Goal: Task Accomplishment & Management: Use online tool/utility

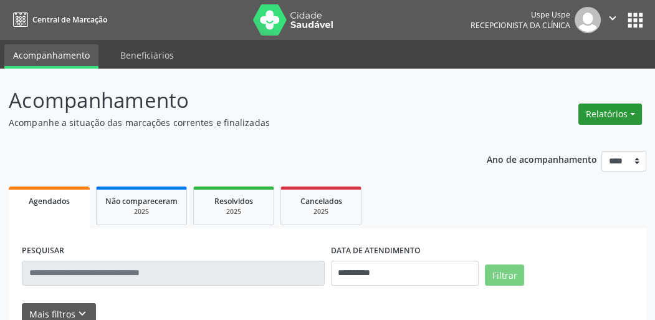
click at [608, 107] on button "Relatórios" at bounding box center [611, 113] width 64 height 21
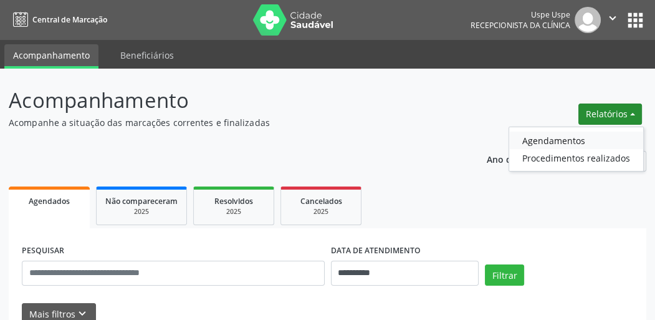
click at [555, 139] on link "Agendamentos" at bounding box center [576, 140] width 134 height 17
select select "*"
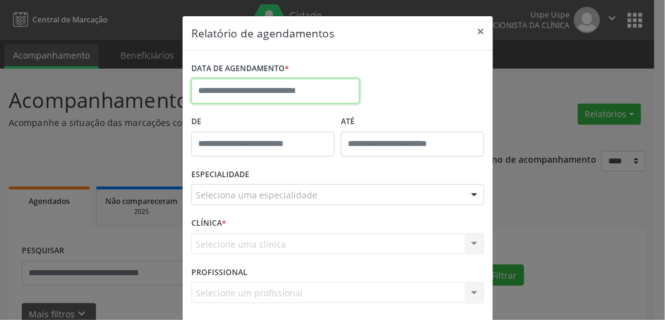
click at [304, 91] on input "text" at bounding box center [275, 91] width 168 height 25
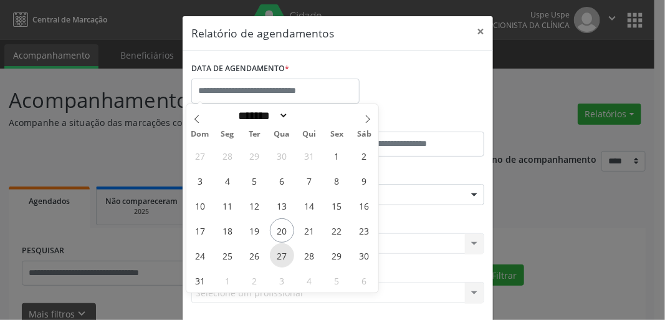
click at [287, 254] on span "27" at bounding box center [282, 255] width 24 height 24
type input "**********"
click at [287, 254] on span "27" at bounding box center [282, 255] width 24 height 24
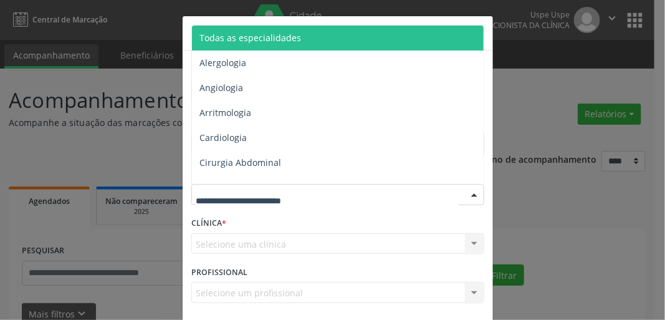
drag, startPoint x: 277, startPoint y: 198, endPoint x: 259, endPoint y: 196, distance: 17.6
type input "**"
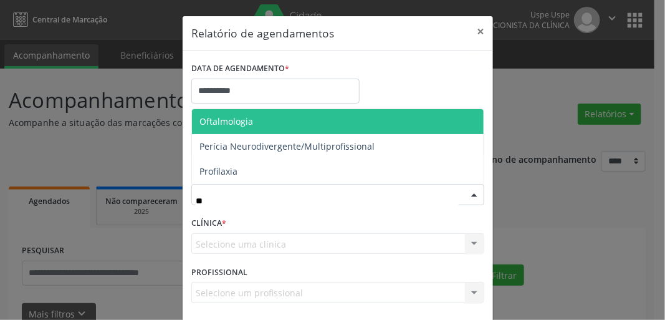
click at [242, 121] on span "Oftalmologia" at bounding box center [227, 121] width 54 height 12
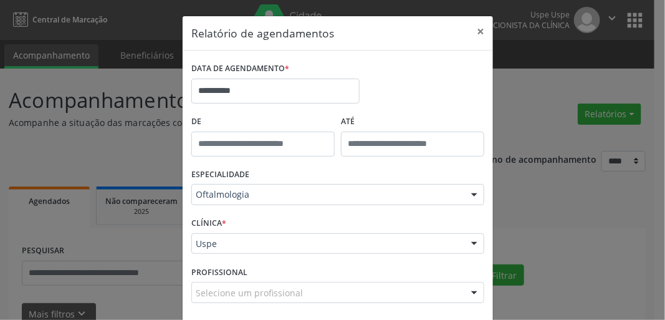
scroll to position [54, 0]
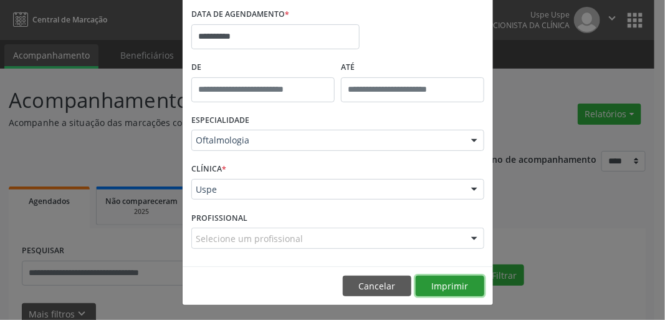
click at [431, 277] on button "Imprimir" at bounding box center [450, 286] width 69 height 21
